Goal: Task Accomplishment & Management: Complete application form

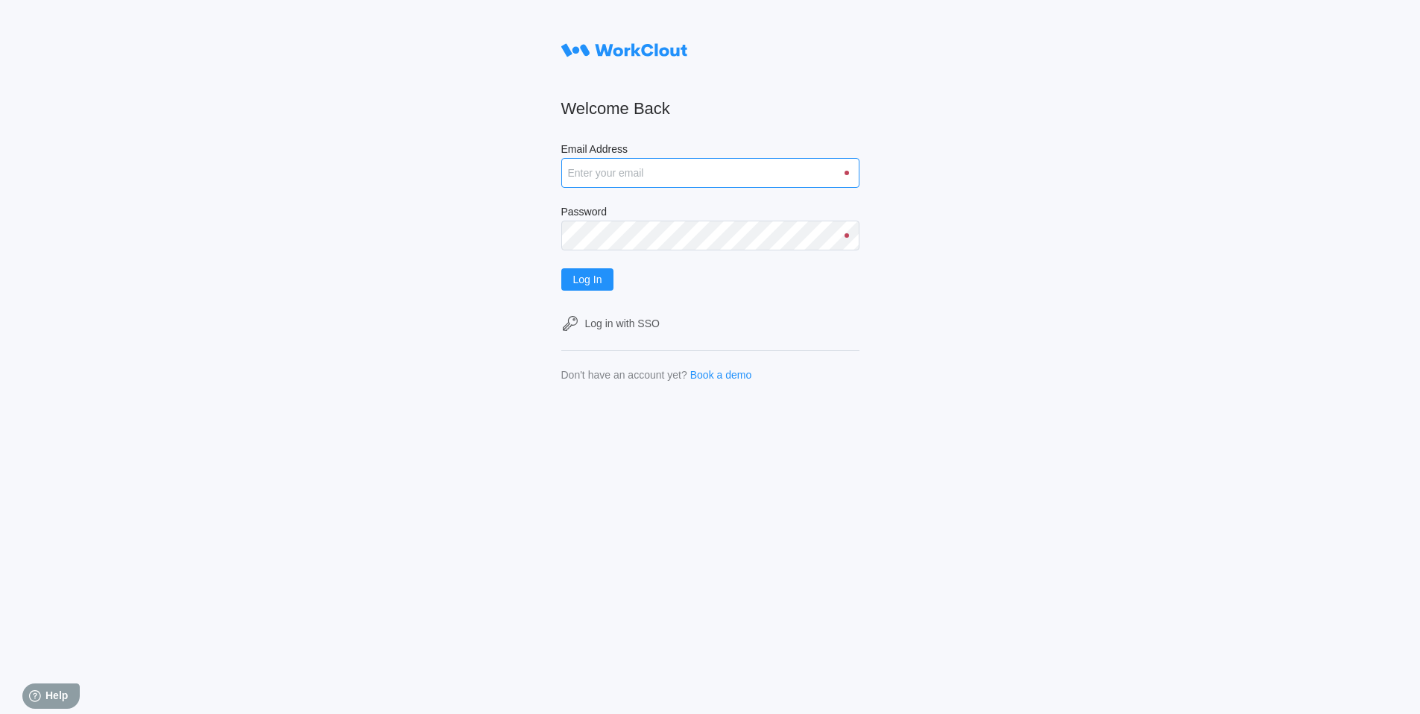
click at [631, 174] on input "Email Address" at bounding box center [710, 173] width 298 height 30
paste input "kendrick.hair@fbinv.com"
type input "kendrick.hair@fbinv.com"
click at [561, 268] on button "Log In" at bounding box center [587, 279] width 53 height 22
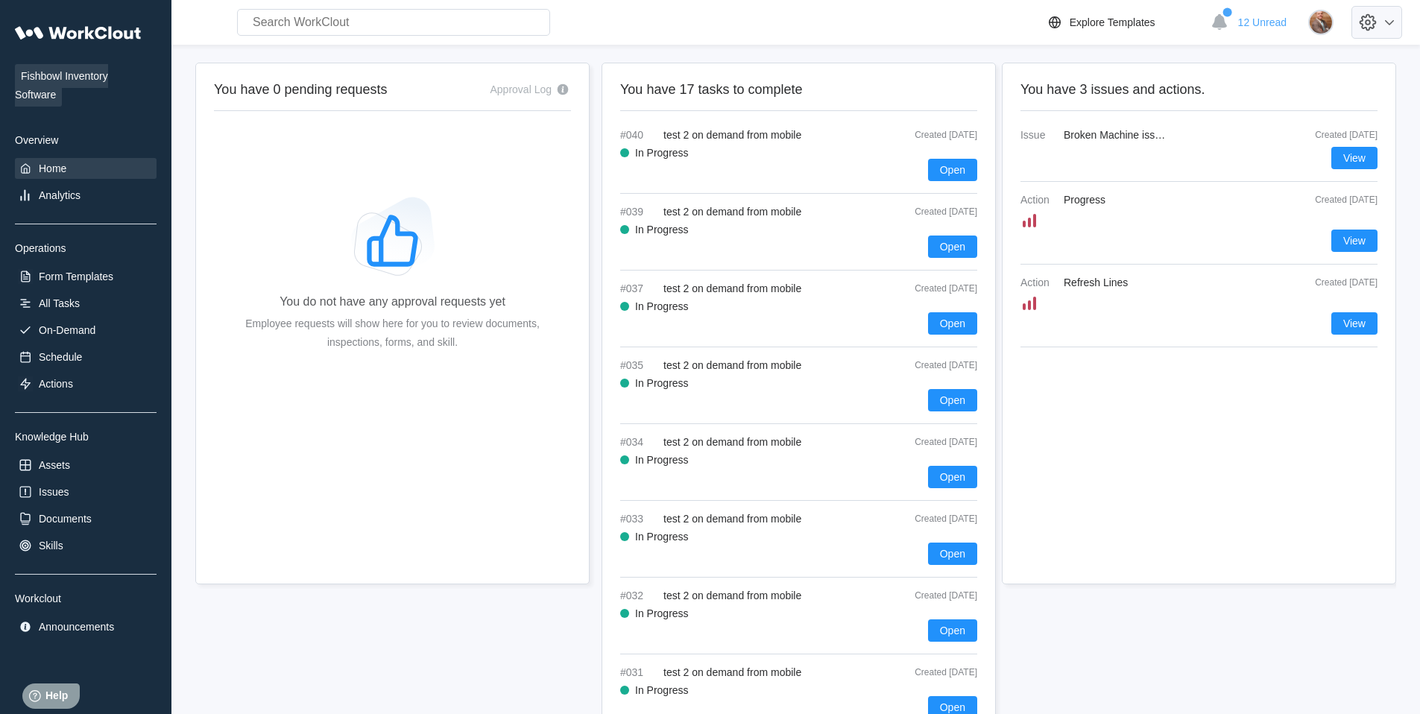
click at [1399, 22] on icon at bounding box center [1390, 22] width 18 height 18
click at [1271, 72] on div "Employee Directory" at bounding box center [1268, 69] width 91 height 12
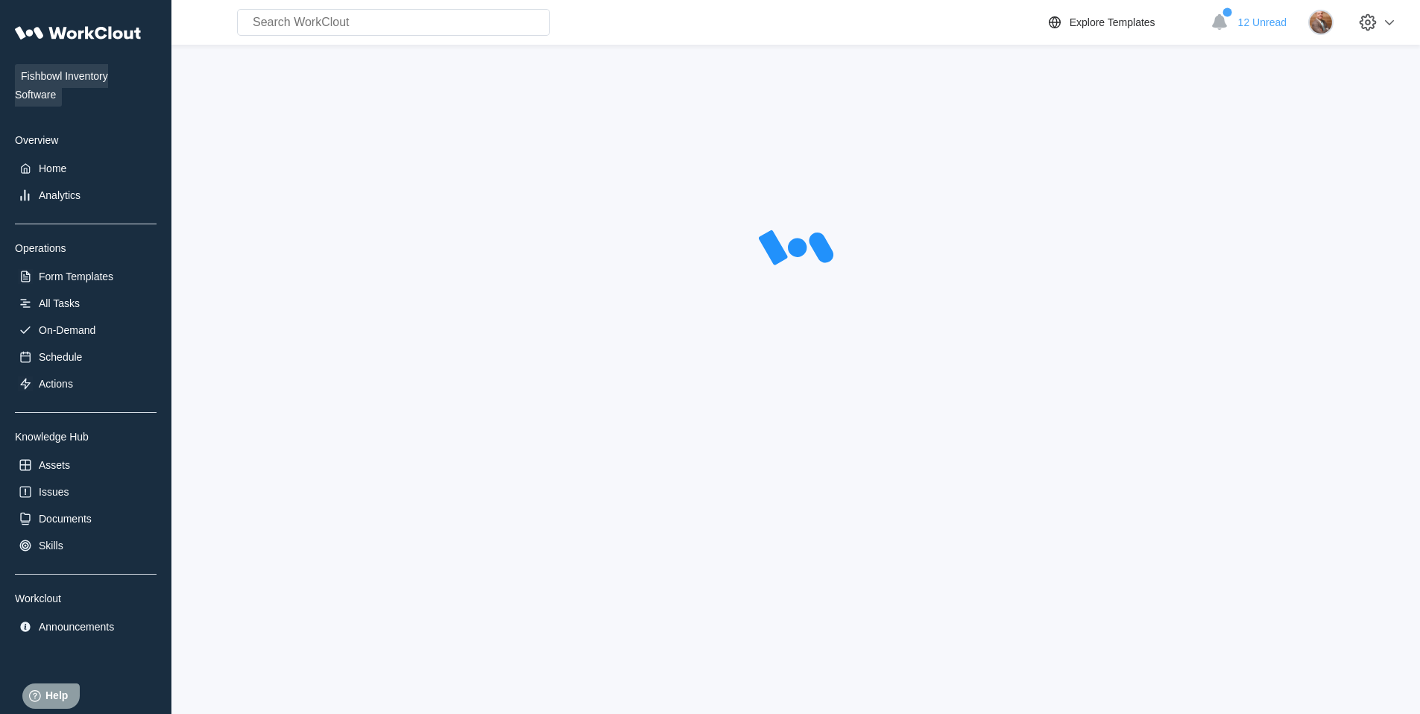
select select "20"
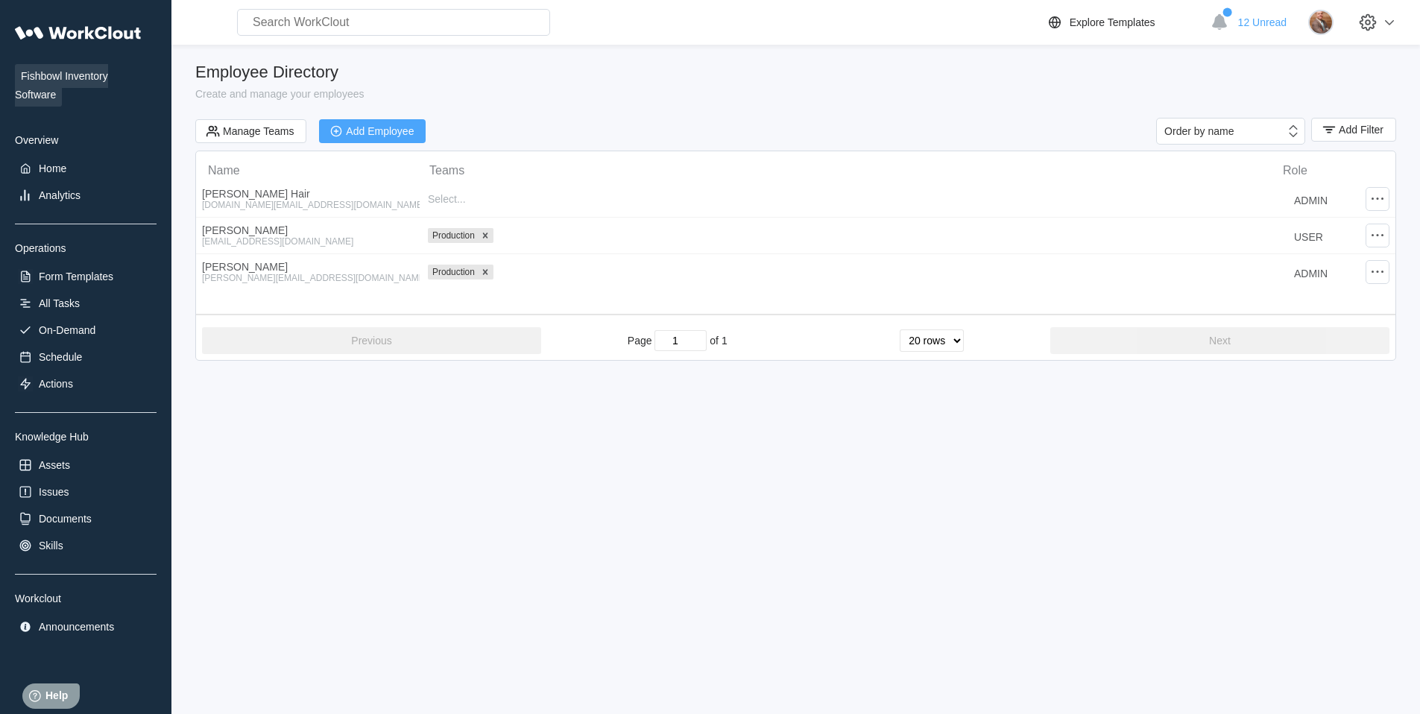
click at [359, 127] on div "Add Employee" at bounding box center [380, 131] width 68 height 10
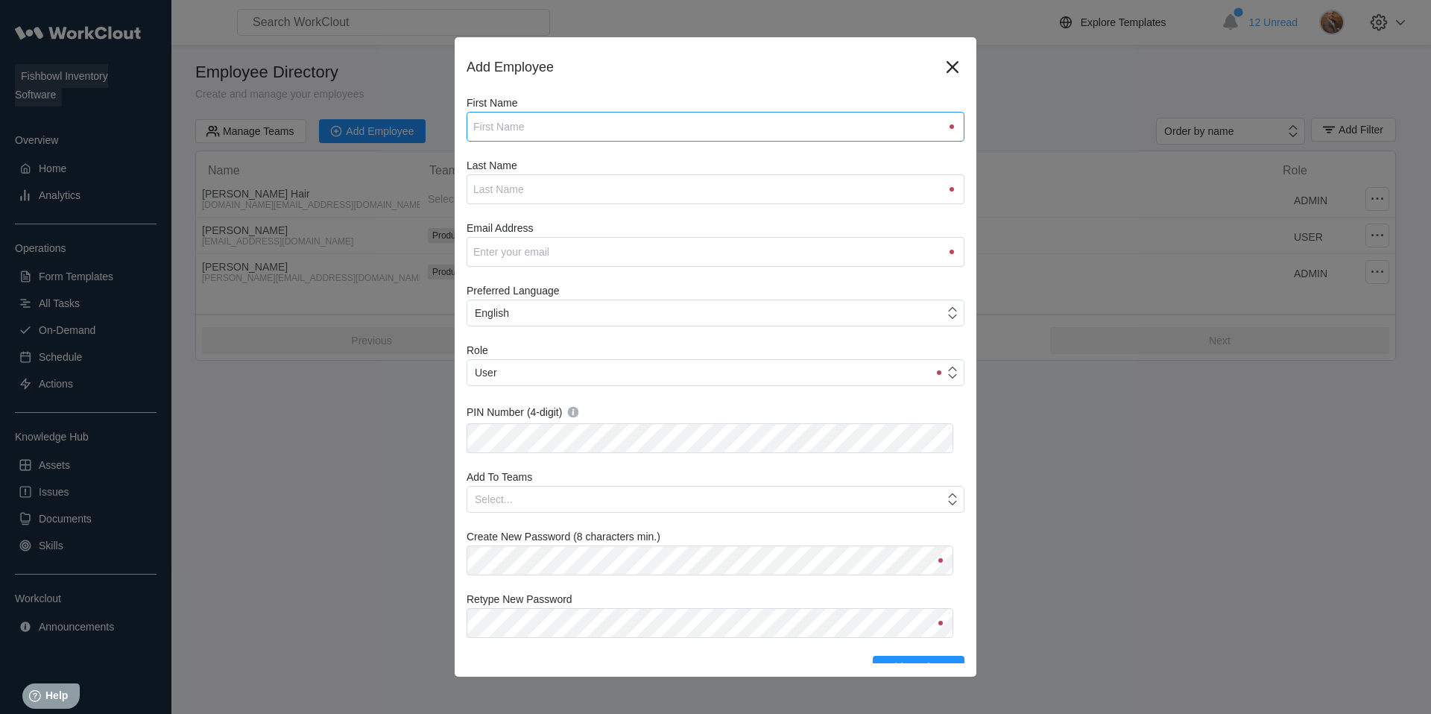
click at [541, 131] on input "First Name" at bounding box center [716, 127] width 498 height 30
type input "Caden"
type input "[PERSON_NAME]"
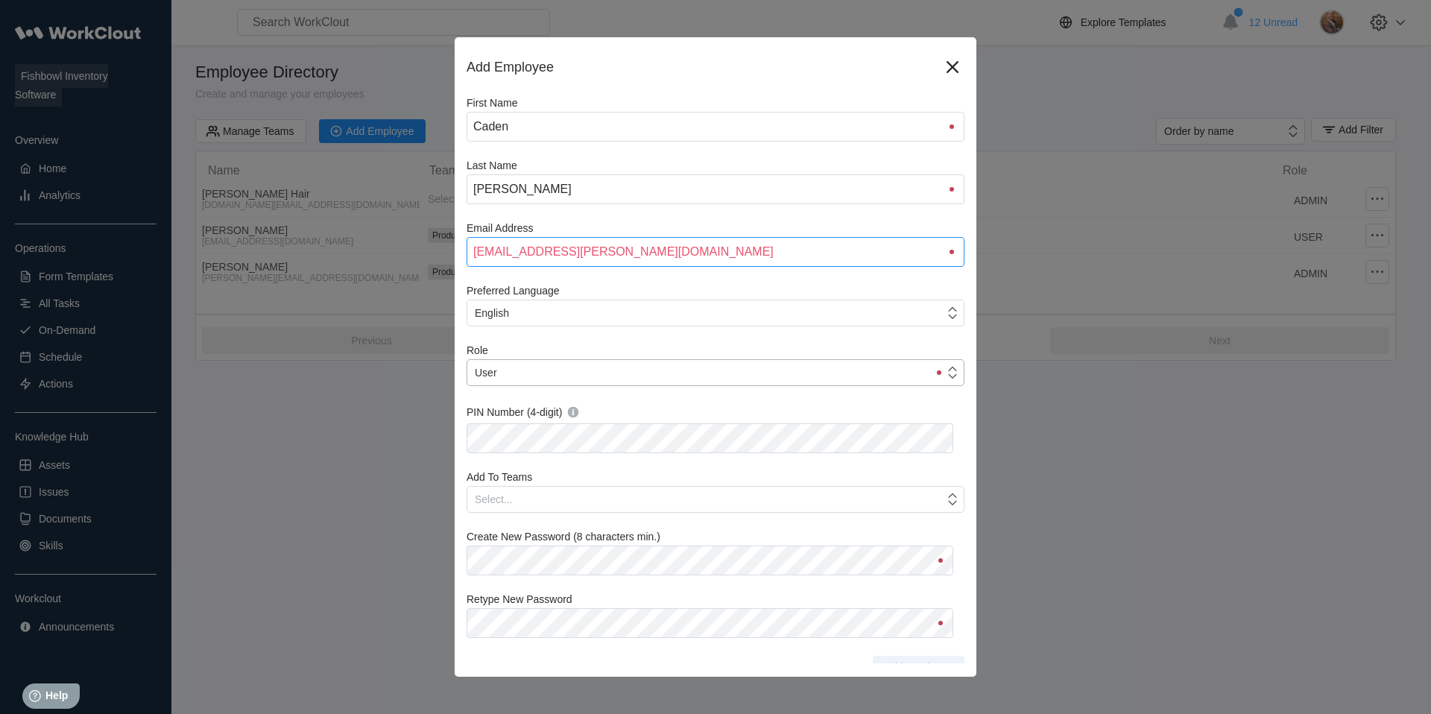
type input "[EMAIL_ADDRESS][PERSON_NAME][DOMAIN_NAME]"
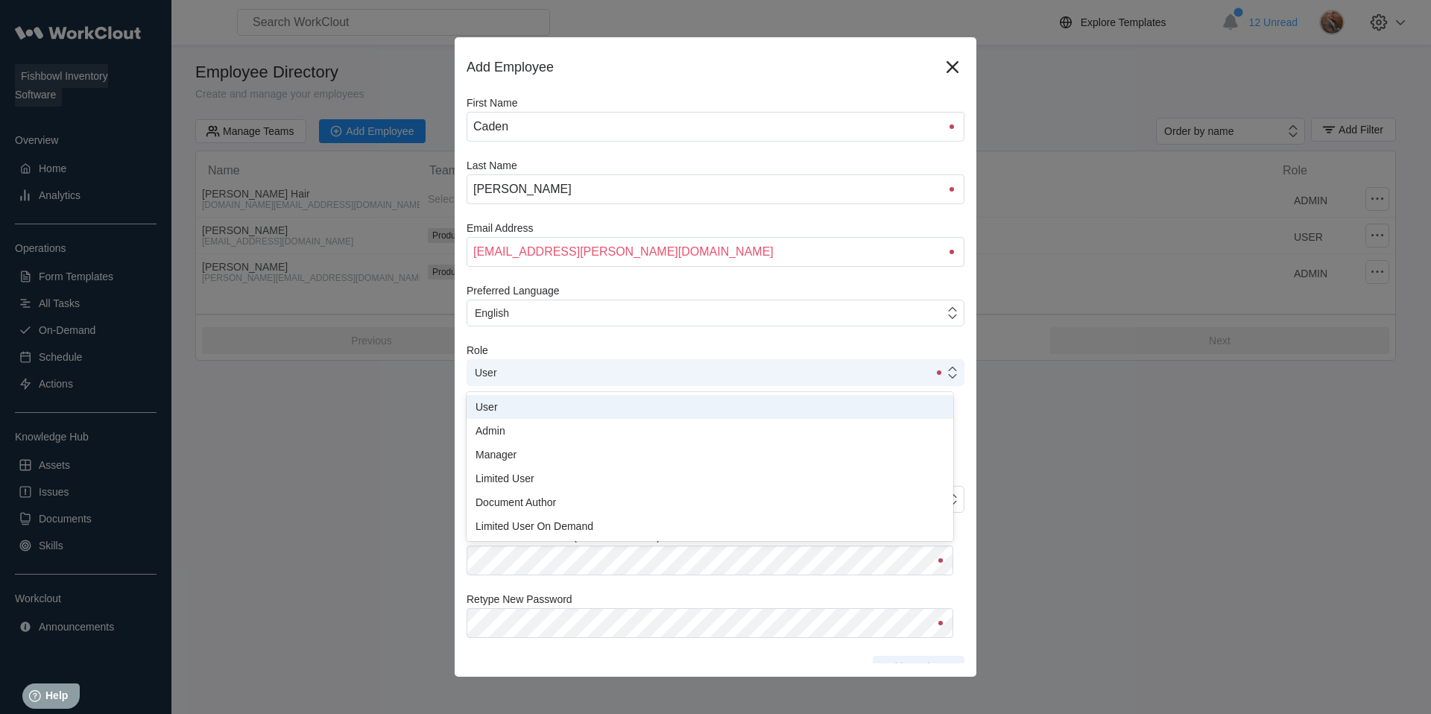
click at [629, 374] on div "User" at bounding box center [697, 372] width 461 height 21
click at [560, 429] on div "Admin" at bounding box center [710, 431] width 469 height 12
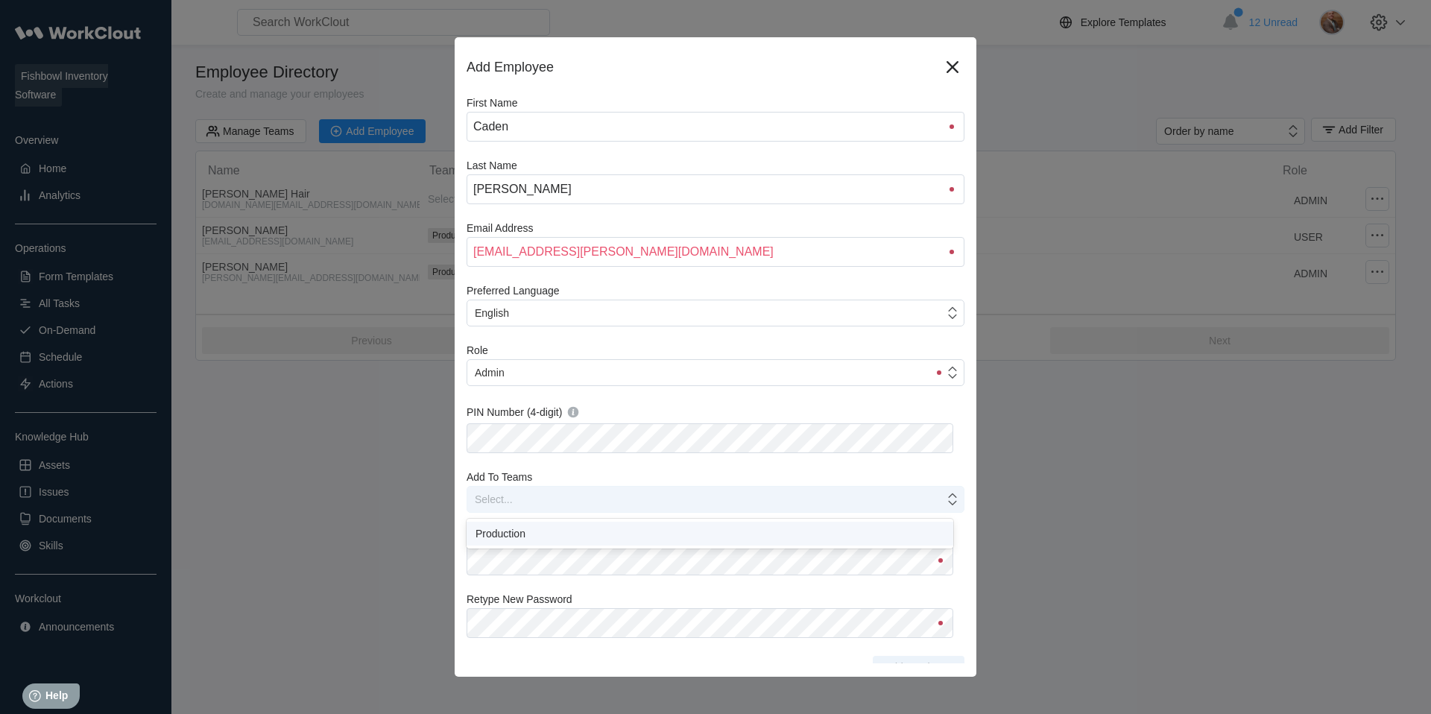
click at [583, 497] on div "Select..." at bounding box center [705, 499] width 477 height 21
click at [608, 459] on div "First Name [PERSON_NAME] Last Name [PERSON_NAME] Email Address [EMAIL_ADDRESS][…" at bounding box center [716, 388] width 498 height 582
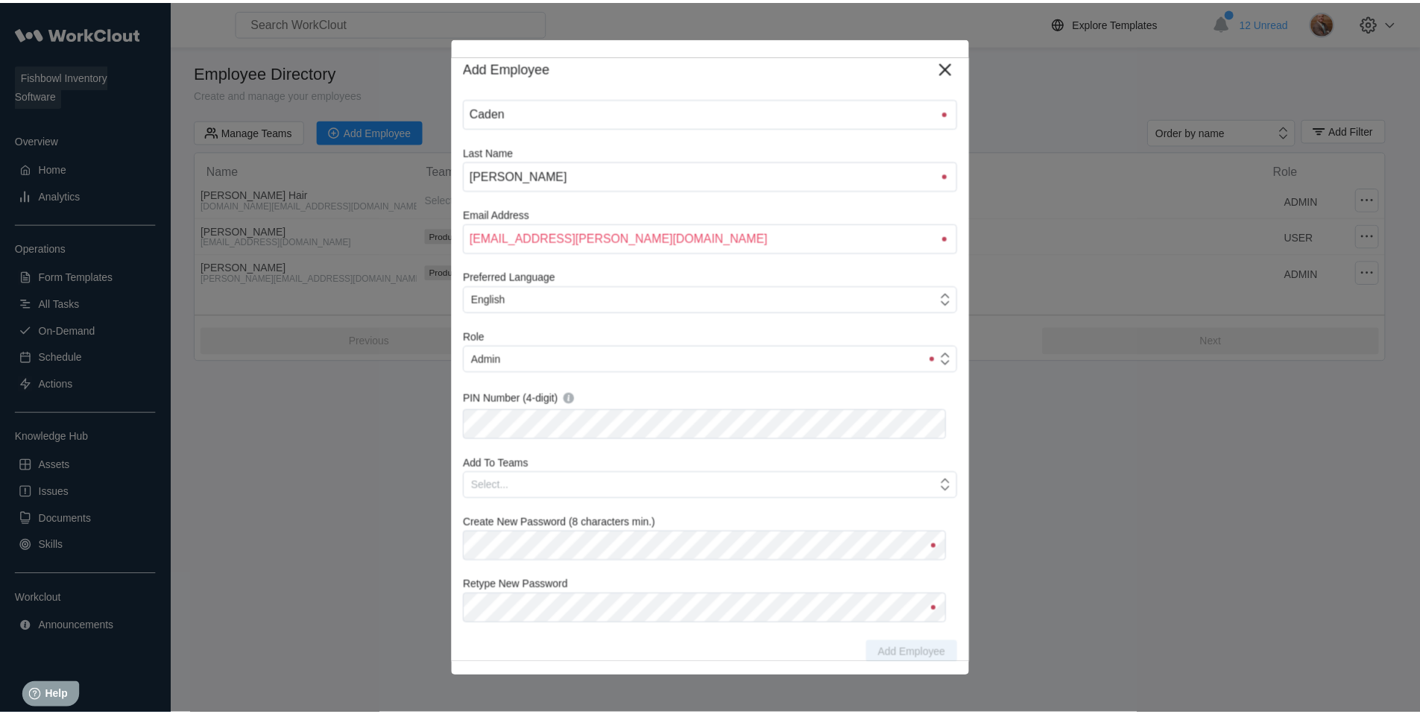
scroll to position [15, 0]
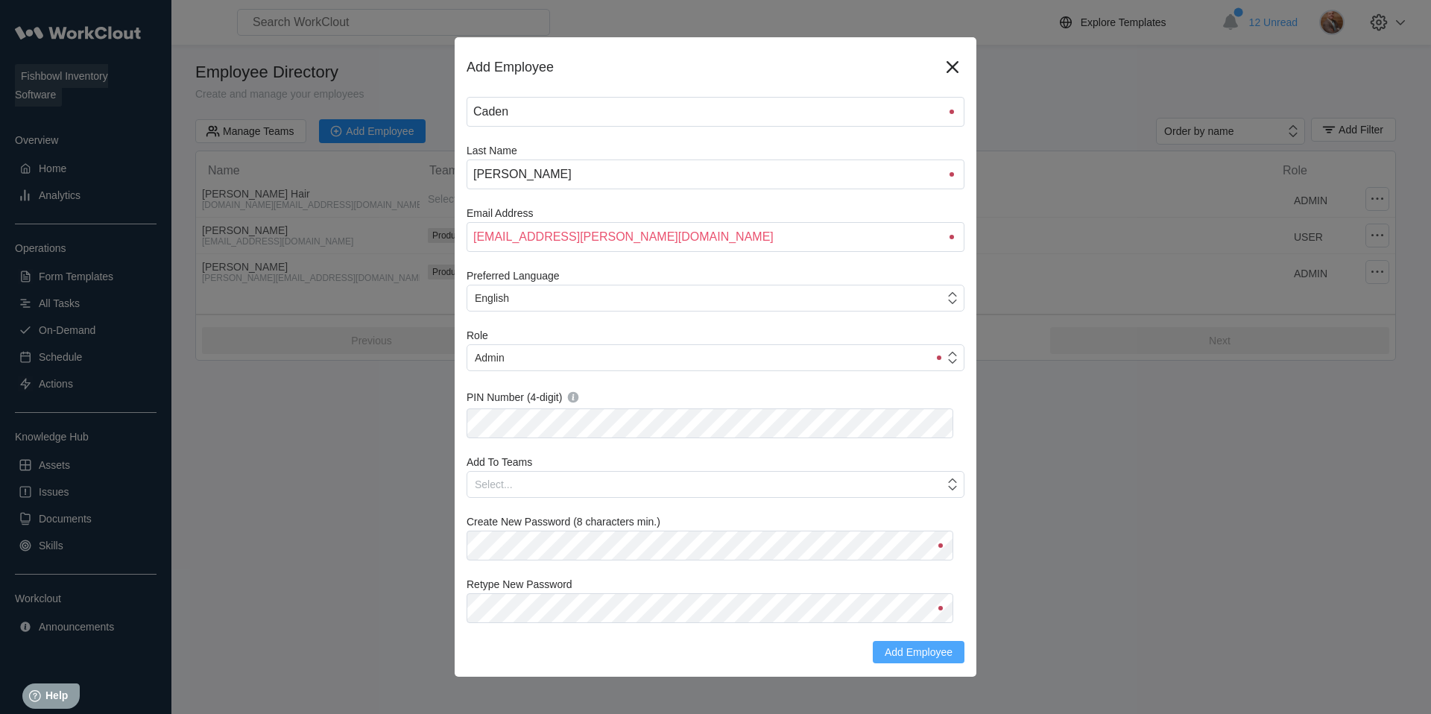
click at [903, 654] on span "Add Employee" at bounding box center [919, 652] width 68 height 10
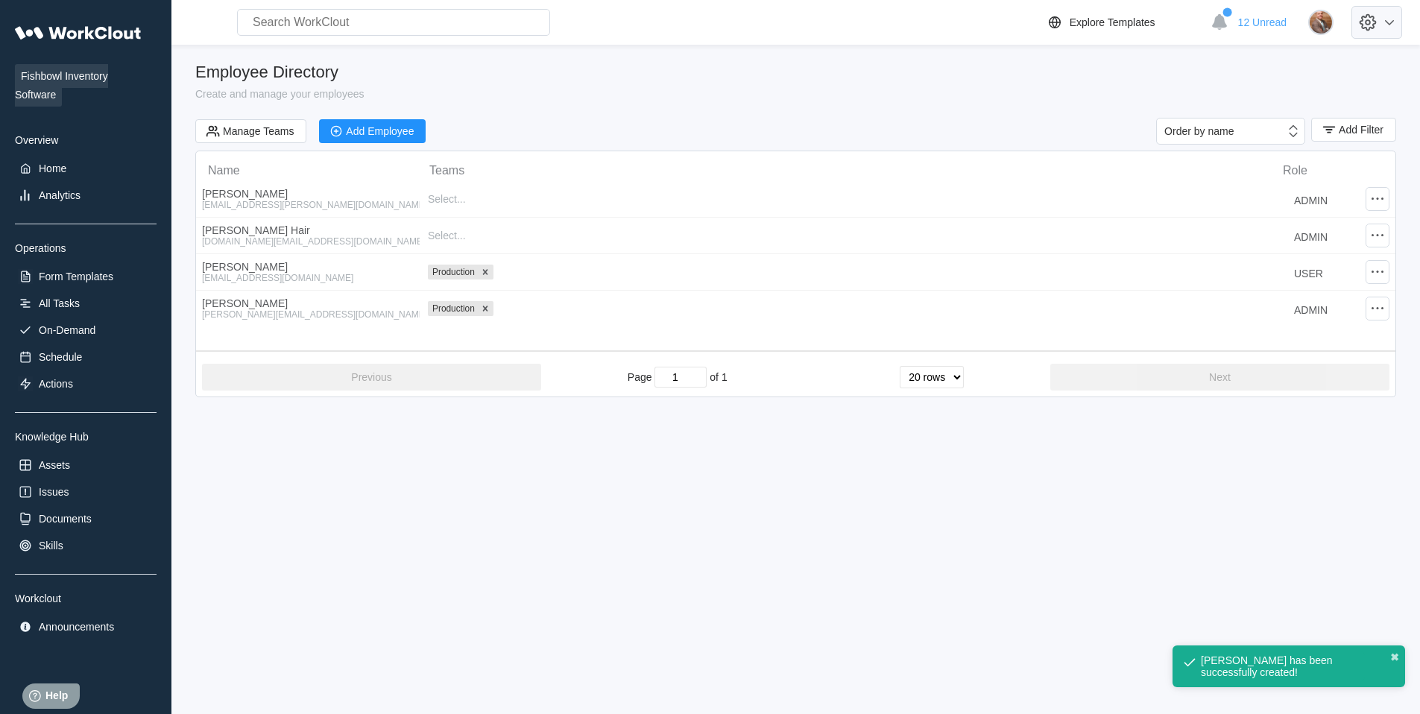
click at [1381, 22] on icon at bounding box center [1367, 22] width 25 height 25
click at [1247, 153] on div "Log Out" at bounding box center [1241, 159] width 37 height 12
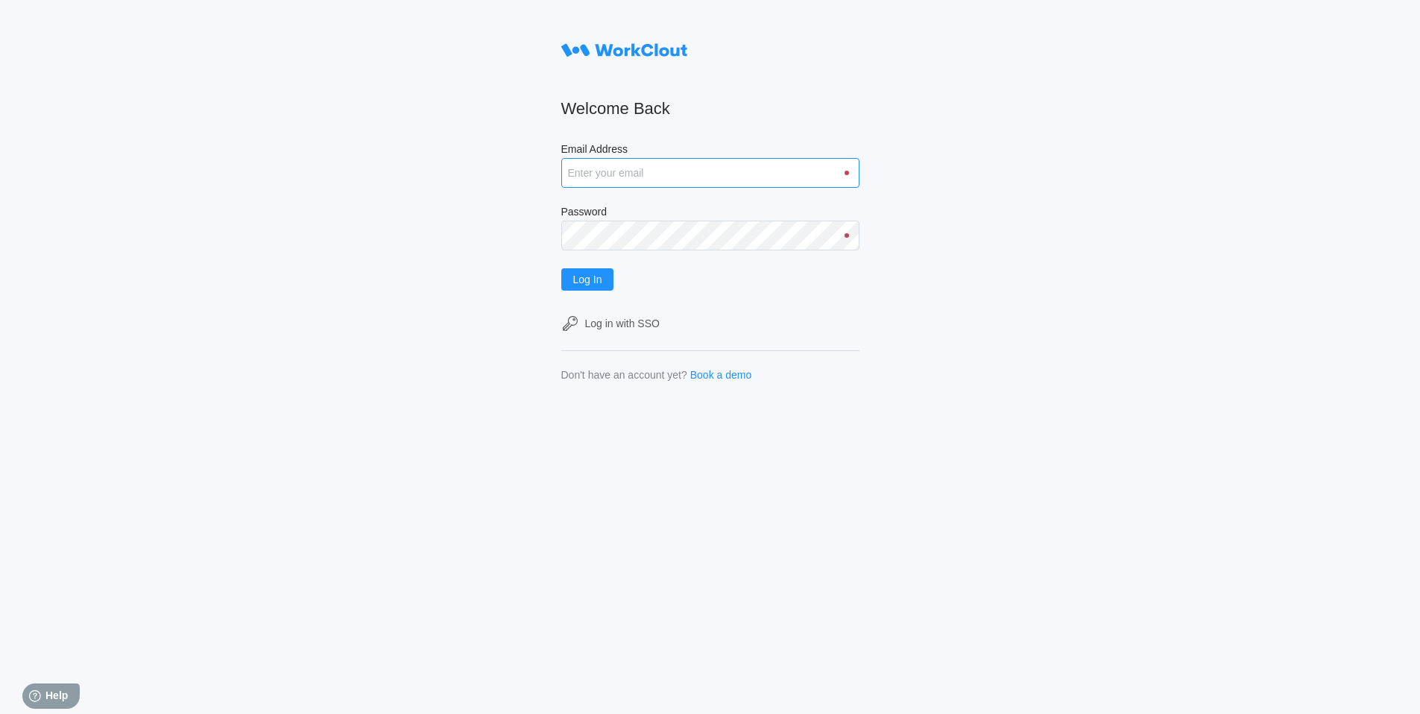
click at [715, 181] on input "Email Address" at bounding box center [710, 173] width 298 height 30
type input "[EMAIL_ADDRESS][PERSON_NAME][DOMAIN_NAME]"
click at [561, 268] on button "Log In" at bounding box center [587, 279] width 53 height 22
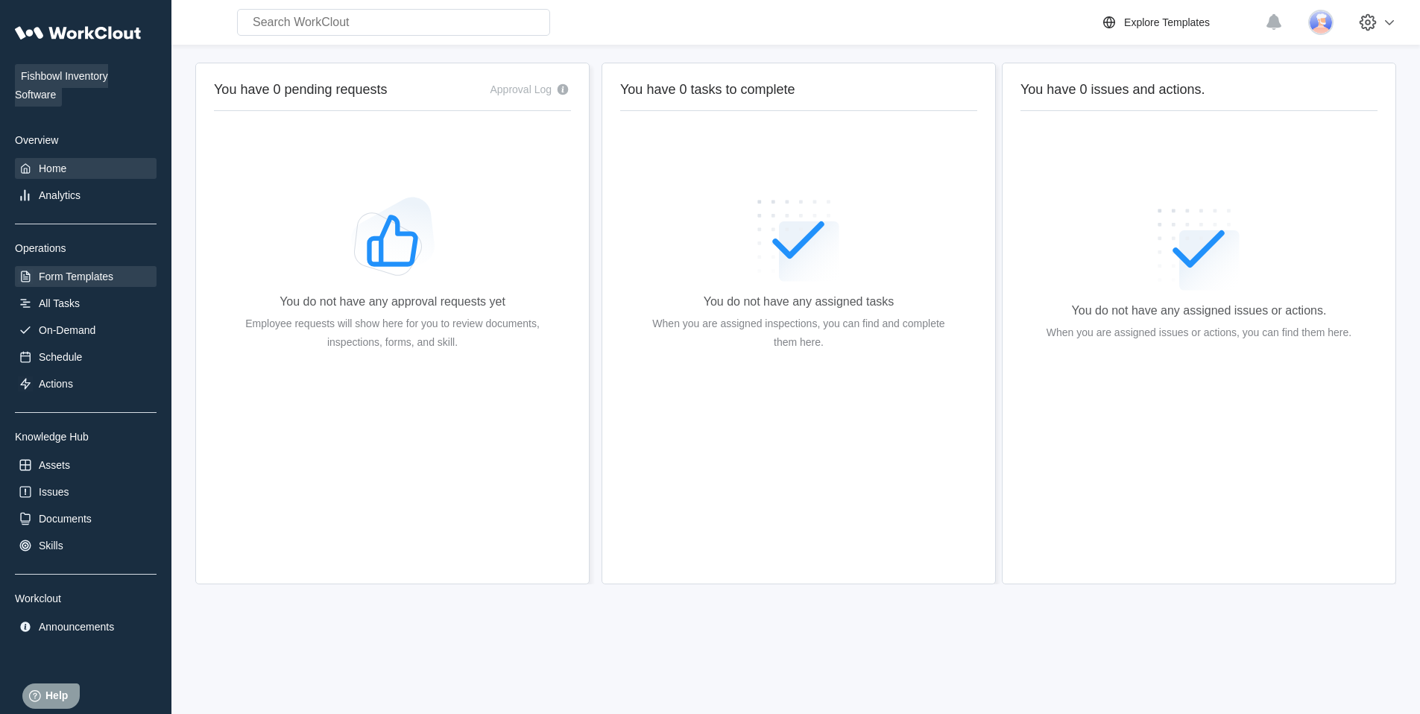
click at [75, 277] on div "Form Templates" at bounding box center [76, 277] width 75 height 12
